Goal: Navigation & Orientation: Find specific page/section

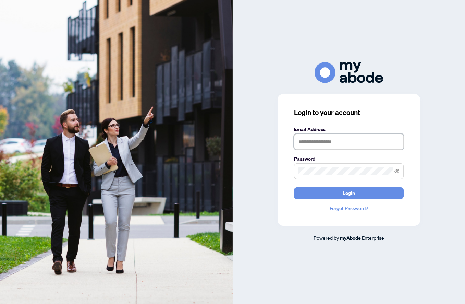
type input "**********"
click at [349, 193] on button "Login" at bounding box center [349, 193] width 110 height 12
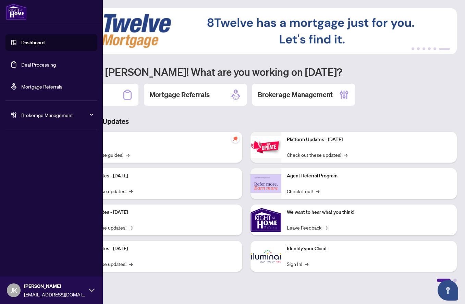
click at [21, 43] on link "Dashboard" at bounding box center [32, 42] width 23 height 6
click at [37, 42] on link "Dashboard" at bounding box center [32, 42] width 23 height 6
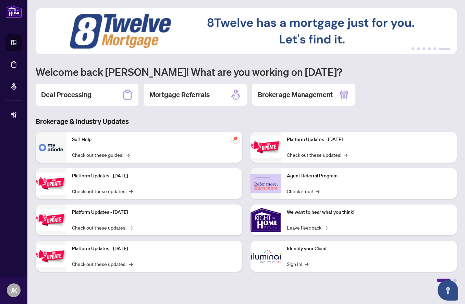
click at [298, 67] on h1 "Welcome back [PERSON_NAME]! What are you working on [DATE]?" at bounding box center [246, 71] width 421 height 13
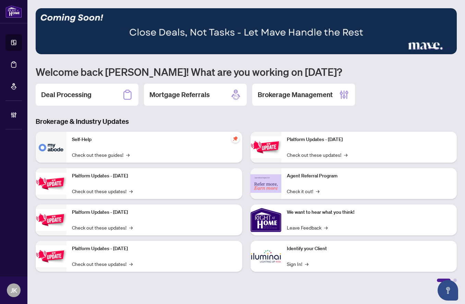
click at [455, 279] on div at bounding box center [455, 279] width 3 height 3
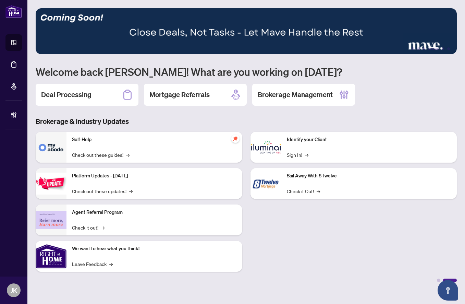
click at [439, 279] on div at bounding box center [438, 279] width 3 height 3
